Goal: Task Accomplishment & Management: Complete application form

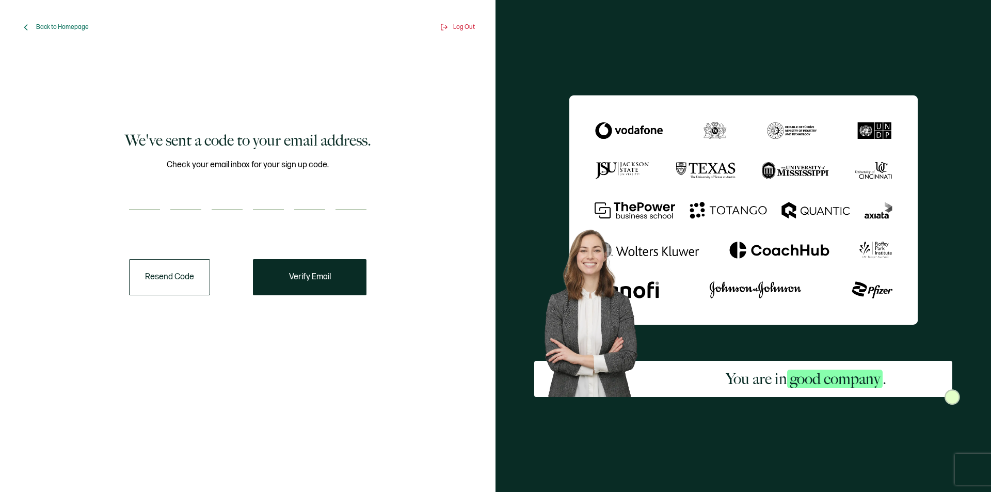
click at [147, 203] on input "number" at bounding box center [144, 199] width 31 height 21
type input "3"
type input "5"
type input "8"
type input "7"
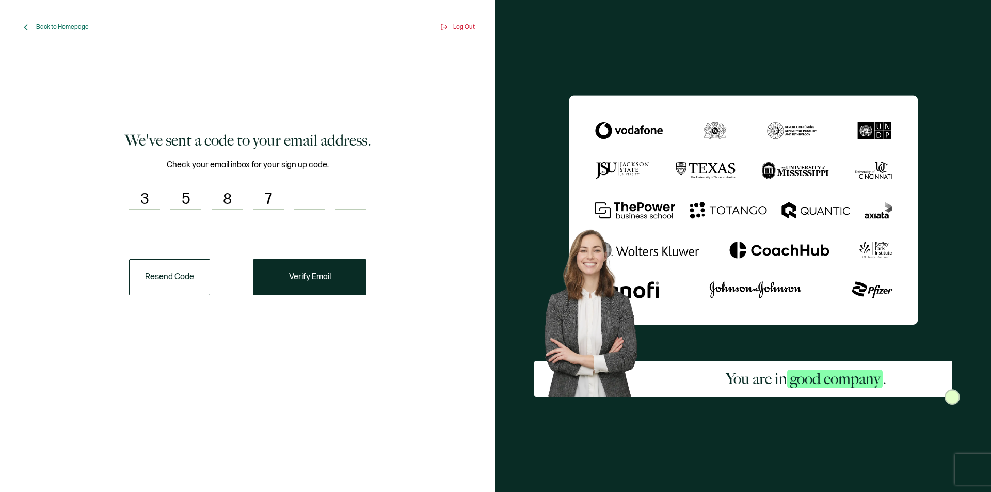
type input "4"
type input "3"
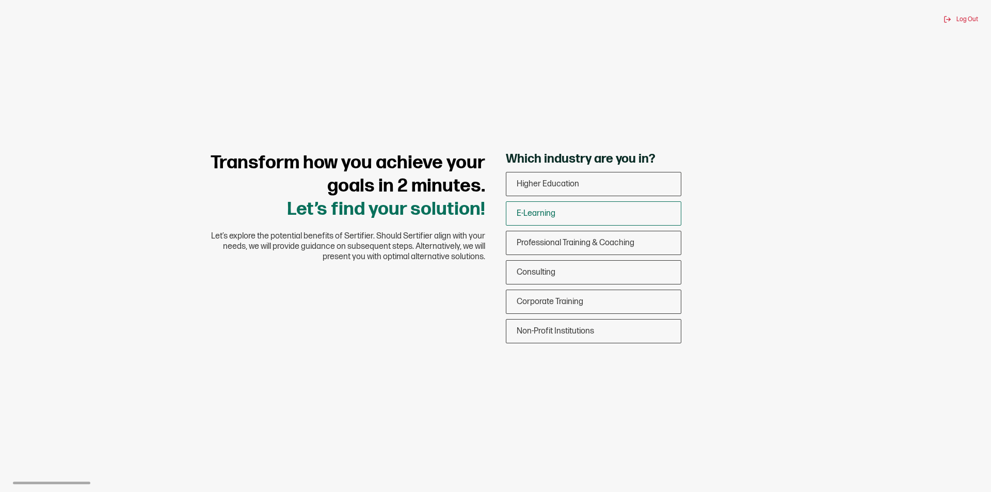
click at [567, 212] on div "E-Learning" at bounding box center [594, 213] width 175 height 24
click at [0, 0] on input "E-Learning" at bounding box center [0, 0] width 0 height 0
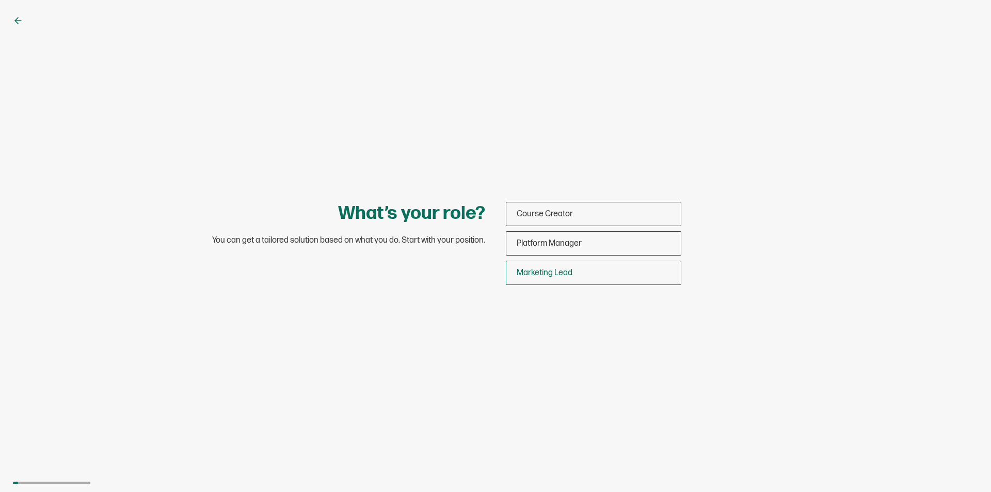
click at [542, 274] on span "Marketing Lead" at bounding box center [545, 273] width 56 height 10
click at [0, 0] on input "Marketing Lead" at bounding box center [0, 0] width 0 height 0
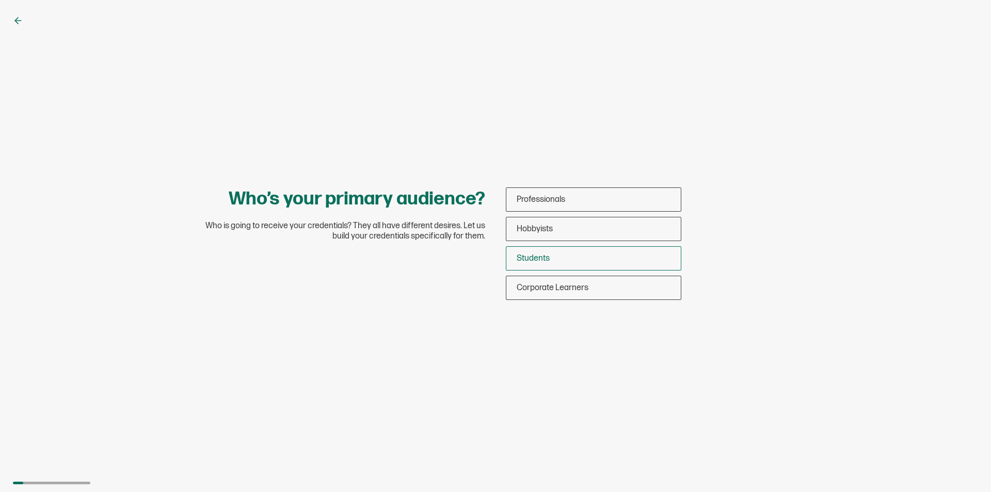
click at [535, 259] on span "Students" at bounding box center [533, 259] width 33 height 10
click at [0, 0] on input "Students" at bounding box center [0, 0] width 0 height 0
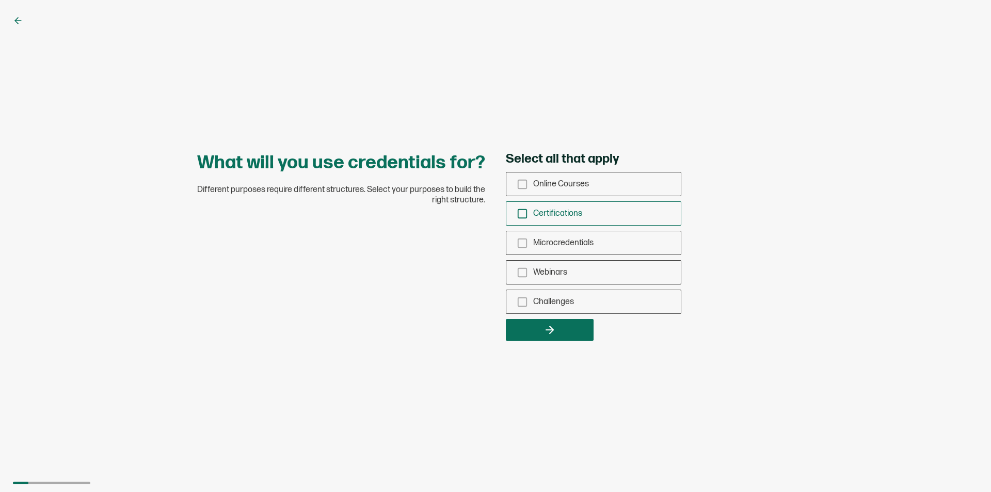
click at [519, 214] on icon "checkbox-group" at bounding box center [522, 213] width 11 height 11
click at [0, 0] on input "Certifications" at bounding box center [0, 0] width 0 height 0
click at [531, 330] on button "button" at bounding box center [550, 330] width 88 height 22
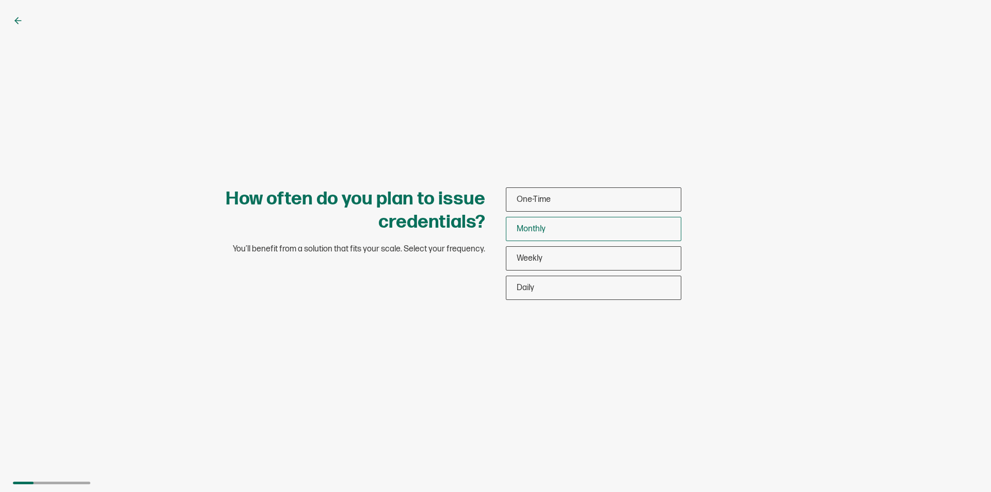
click at [539, 228] on span "Monthly" at bounding box center [531, 229] width 29 height 10
click at [0, 0] on input "Monthly" at bounding box center [0, 0] width 0 height 0
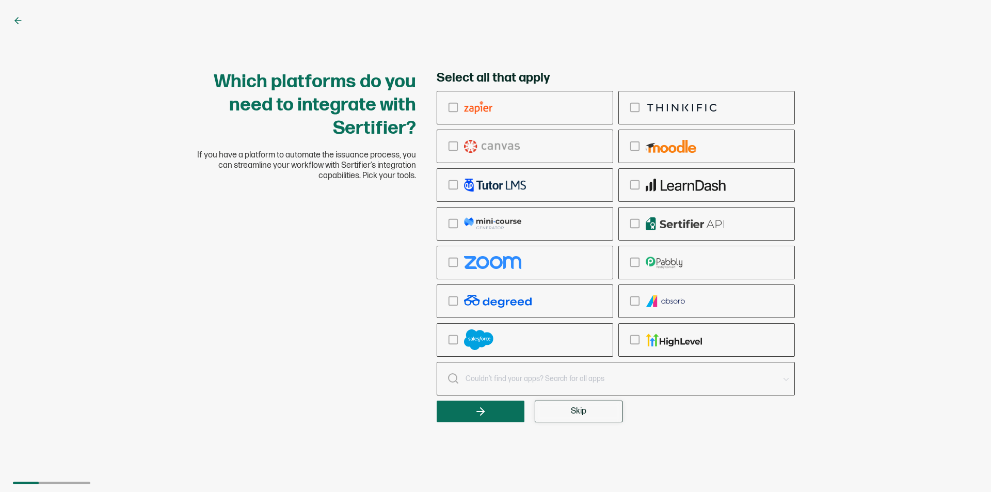
click at [573, 411] on span "Skip" at bounding box center [578, 411] width 15 height 8
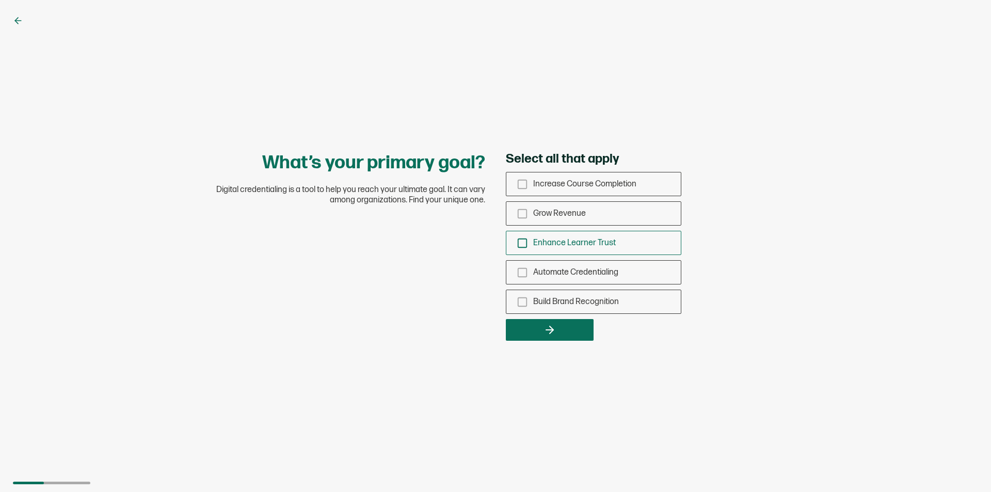
click at [517, 240] on icon "checkbox-group" at bounding box center [522, 243] width 11 height 11
click at [0, 0] on input "Enhance Learner Trust" at bounding box center [0, 0] width 0 height 0
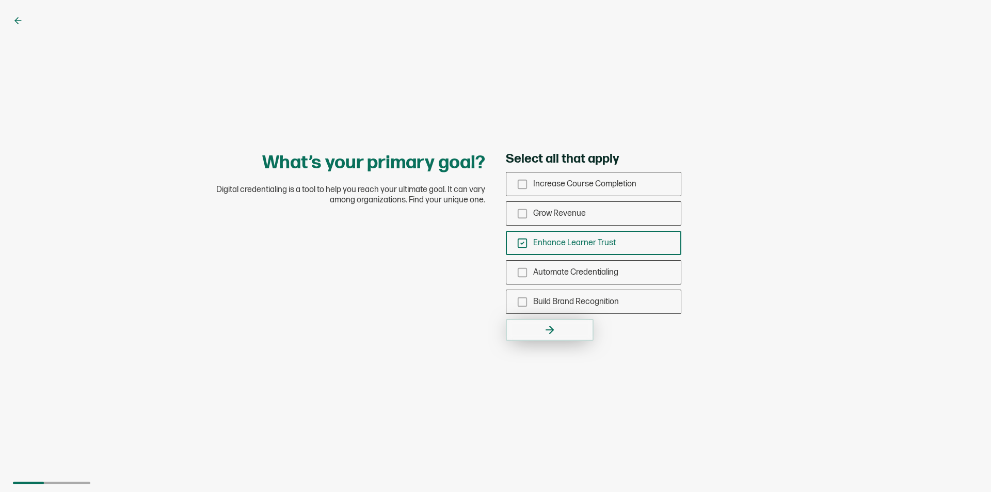
click at [542, 330] on button "button" at bounding box center [550, 330] width 88 height 22
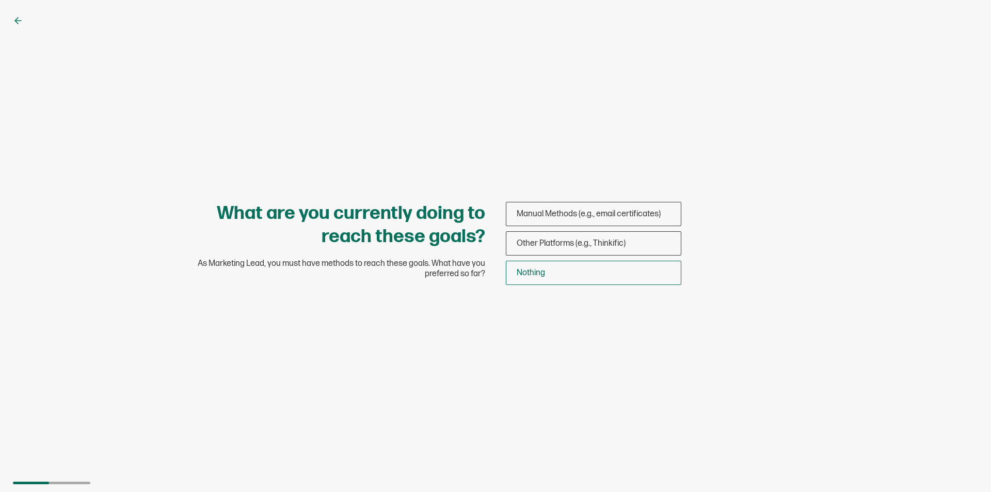
click at [526, 274] on span "Nothing" at bounding box center [531, 273] width 28 height 10
click at [0, 0] on input "Nothing" at bounding box center [0, 0] width 0 height 0
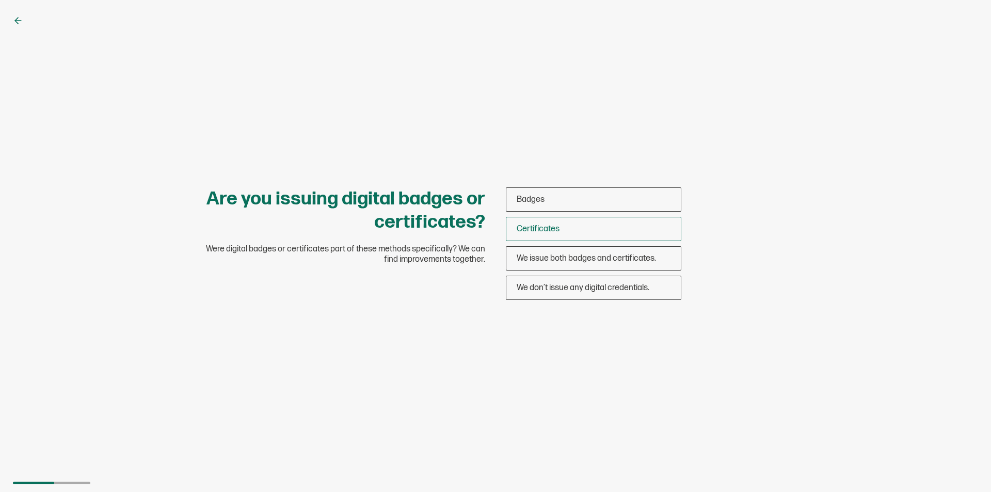
click at [528, 226] on span "Certificates" at bounding box center [538, 229] width 43 height 10
click at [0, 0] on input "Certificates" at bounding box center [0, 0] width 0 height 0
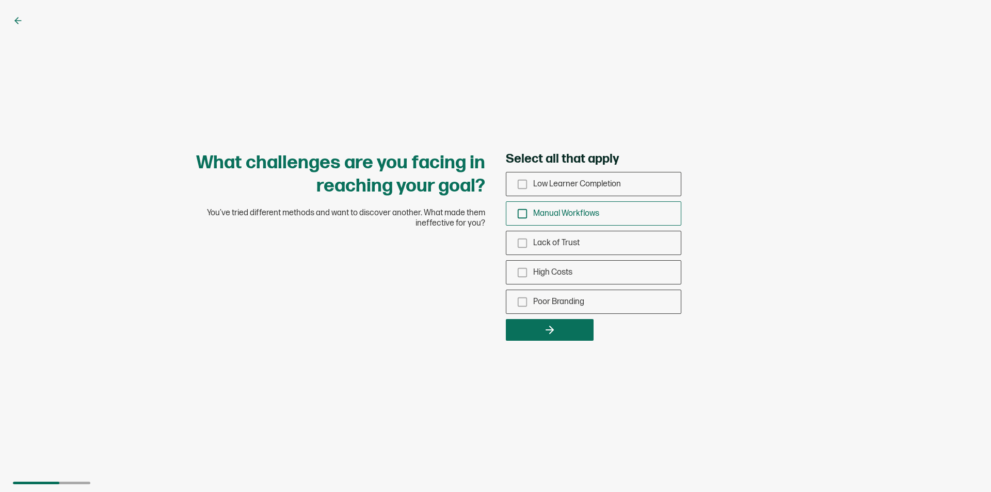
click at [521, 208] on icon "checkbox-group" at bounding box center [522, 213] width 11 height 11
click at [0, 0] on input "Manual Workflows" at bounding box center [0, 0] width 0 height 0
click at [527, 326] on button "button" at bounding box center [550, 330] width 88 height 22
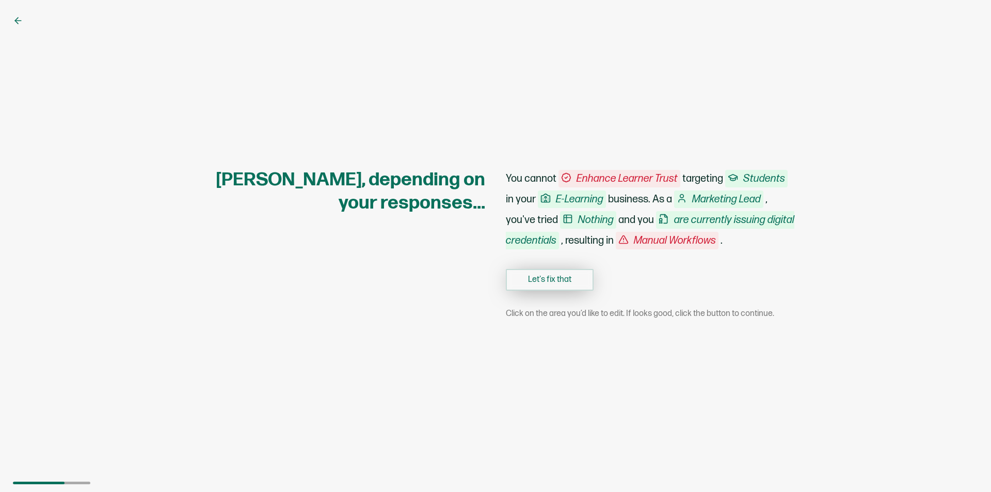
click at [547, 278] on button "Let's fix that" at bounding box center [550, 280] width 88 height 22
